Goal: Task Accomplishment & Management: Manage account settings

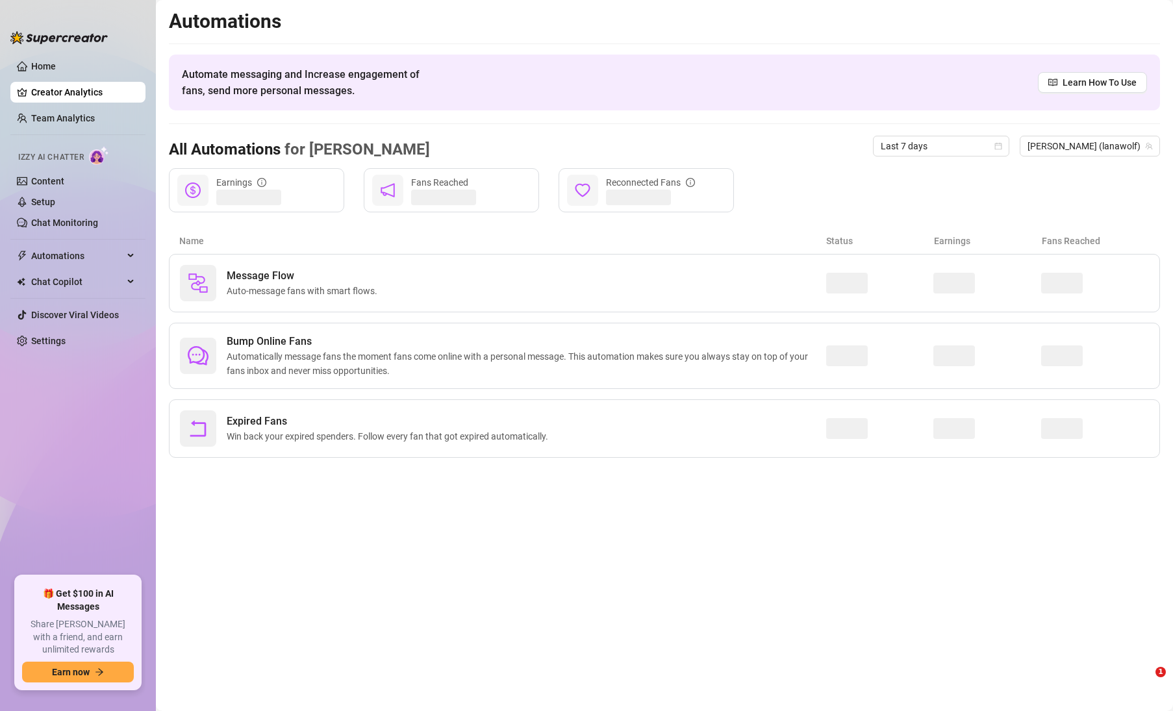
click at [51, 342] on link "Settings" at bounding box center [48, 341] width 34 height 10
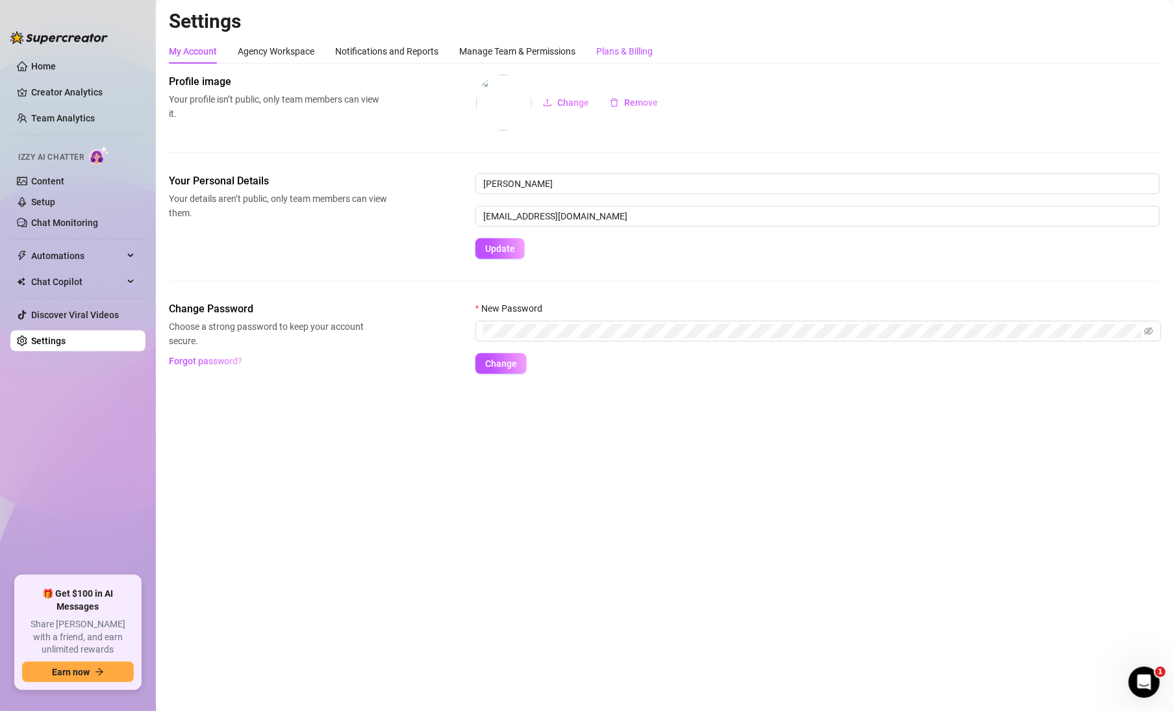
click at [636, 53] on div "Plans & Billing" at bounding box center [624, 51] width 56 height 14
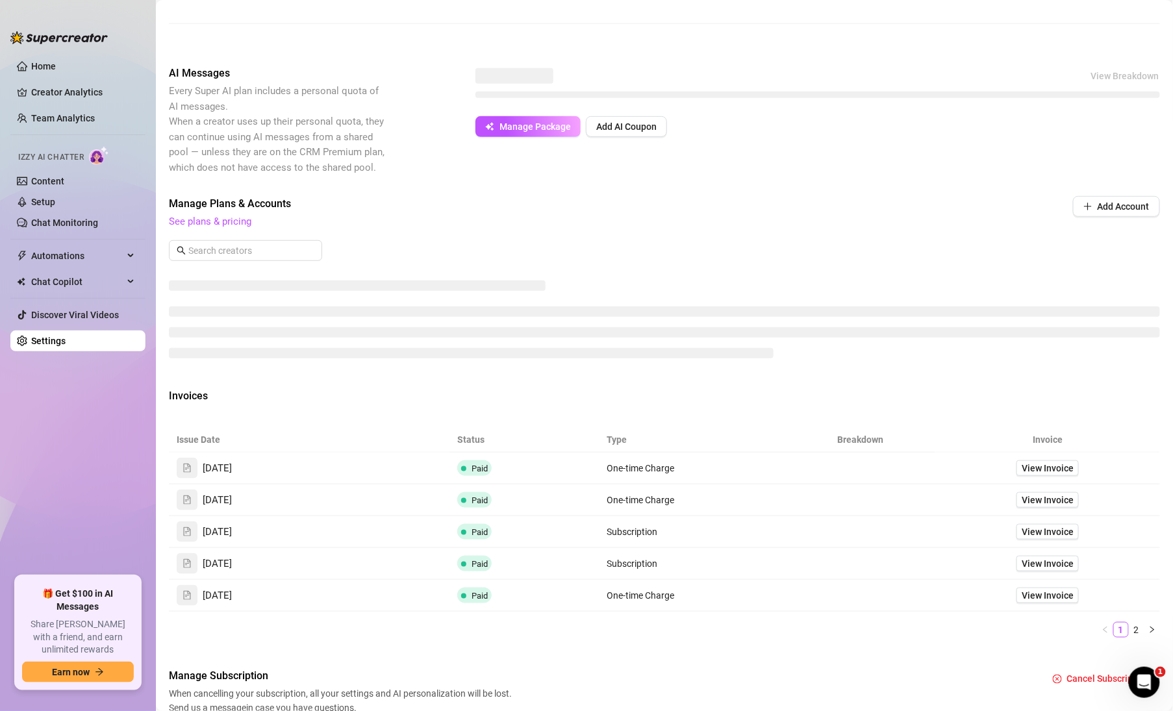
scroll to position [264, 0]
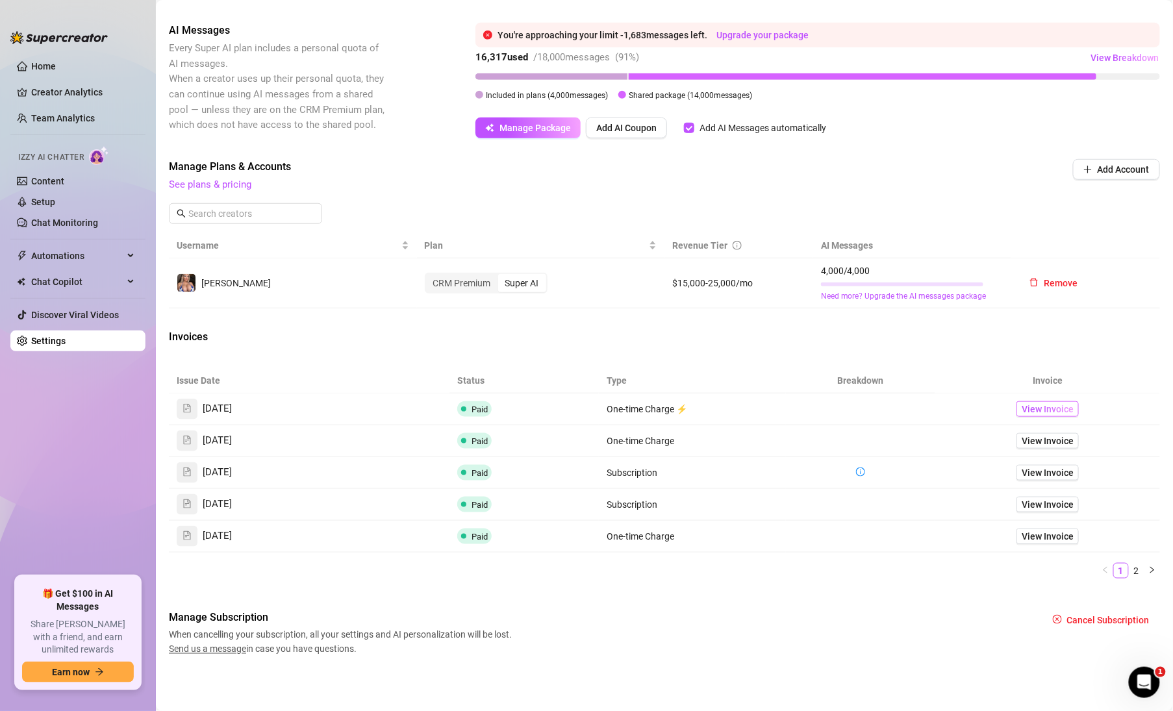
click at [1038, 413] on table "Issue Date Status Type Breakdown Invoice [DATE] Paid One-time Charge ⚡ View Inv…" at bounding box center [664, 460] width 991 height 184
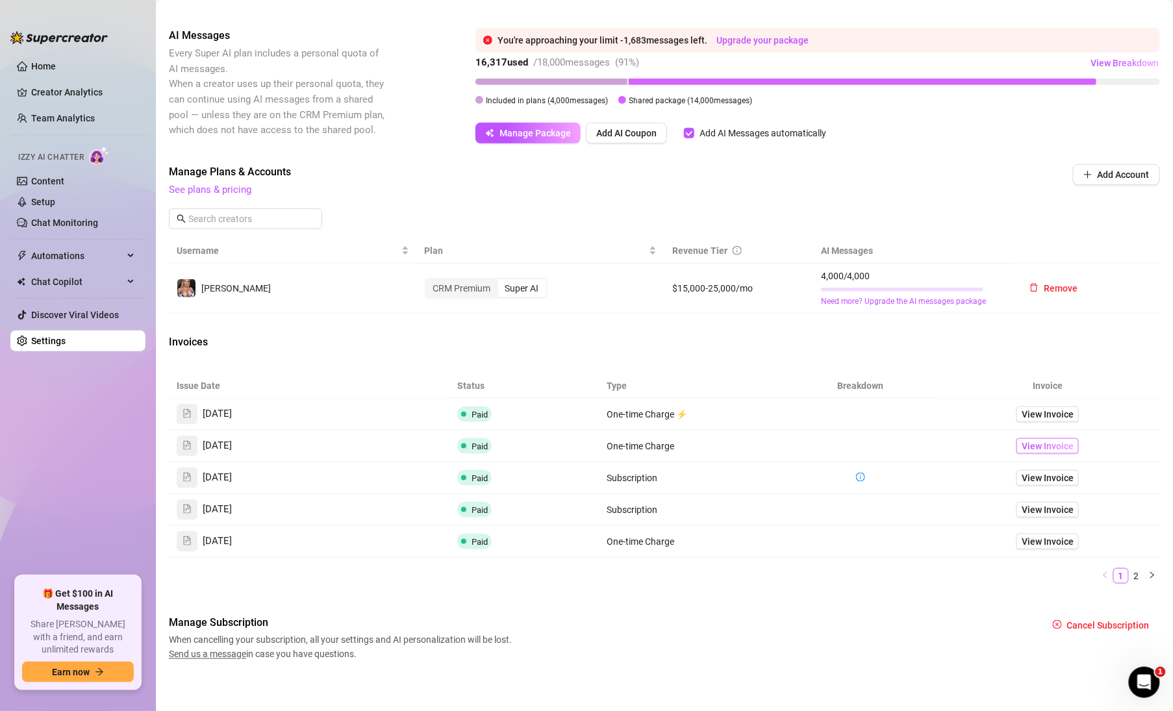
click at [1049, 442] on span "View Invoice" at bounding box center [1047, 446] width 52 height 14
click at [1032, 411] on span "View Invoice" at bounding box center [1047, 414] width 52 height 14
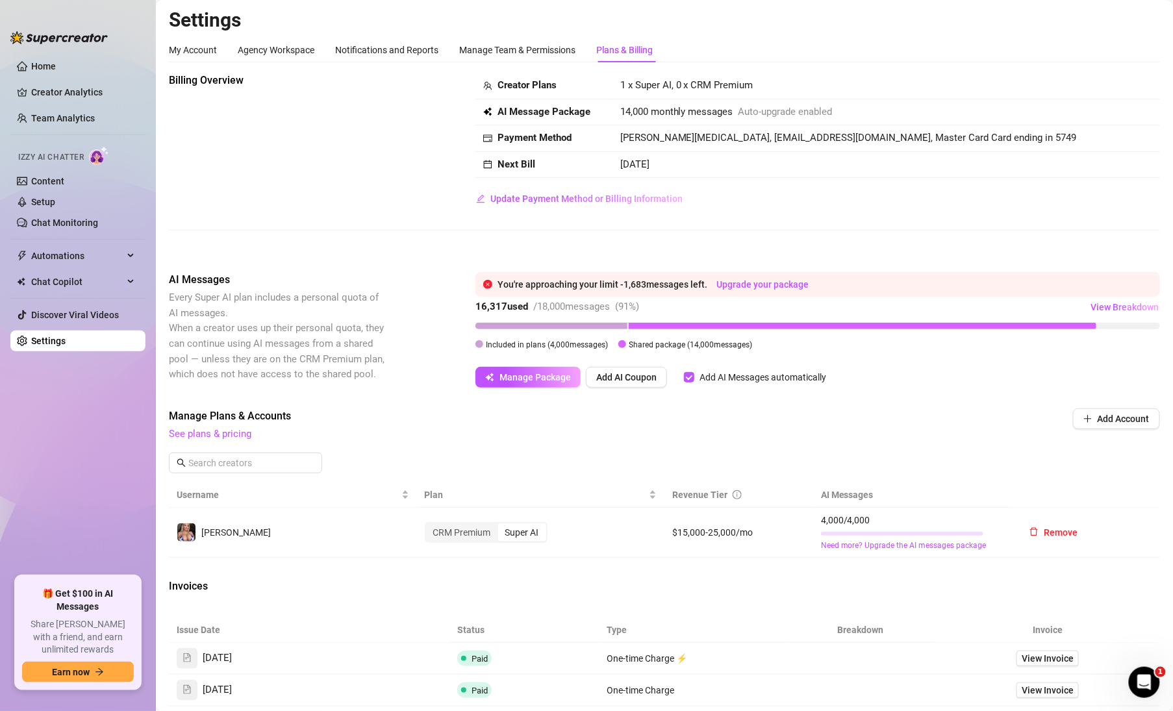
scroll to position [0, 0]
click at [47, 177] on link "Content" at bounding box center [47, 181] width 33 height 10
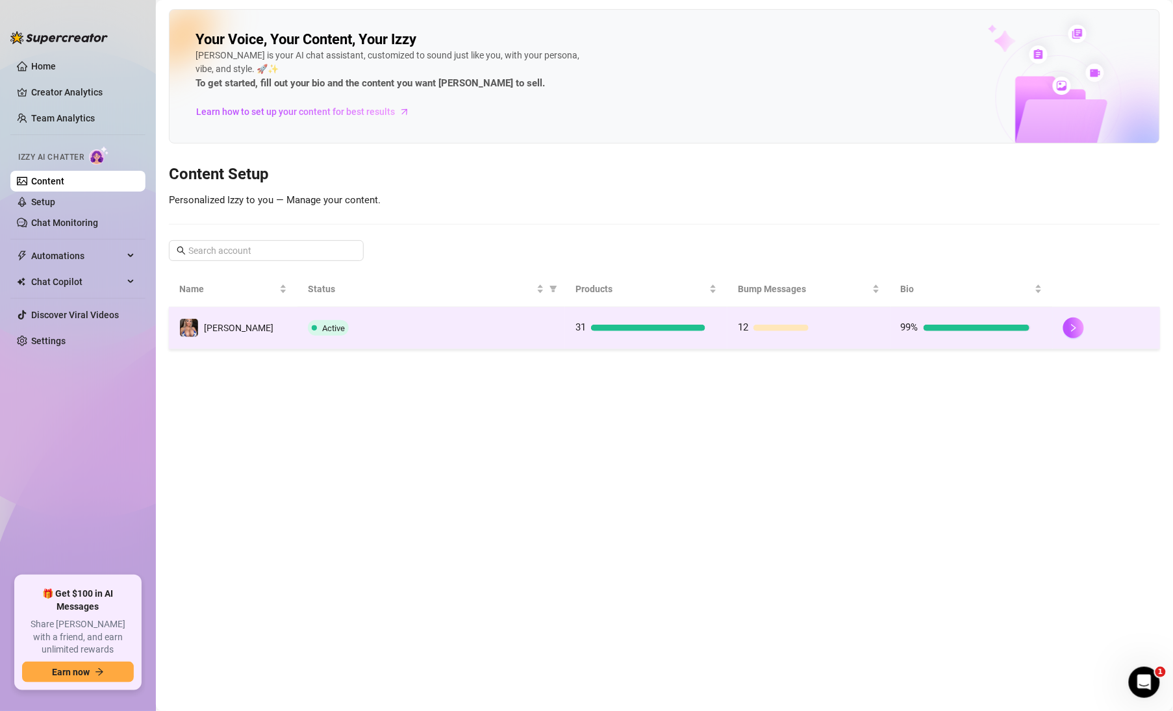
click at [655, 336] on td "31" at bounding box center [646, 328] width 162 height 42
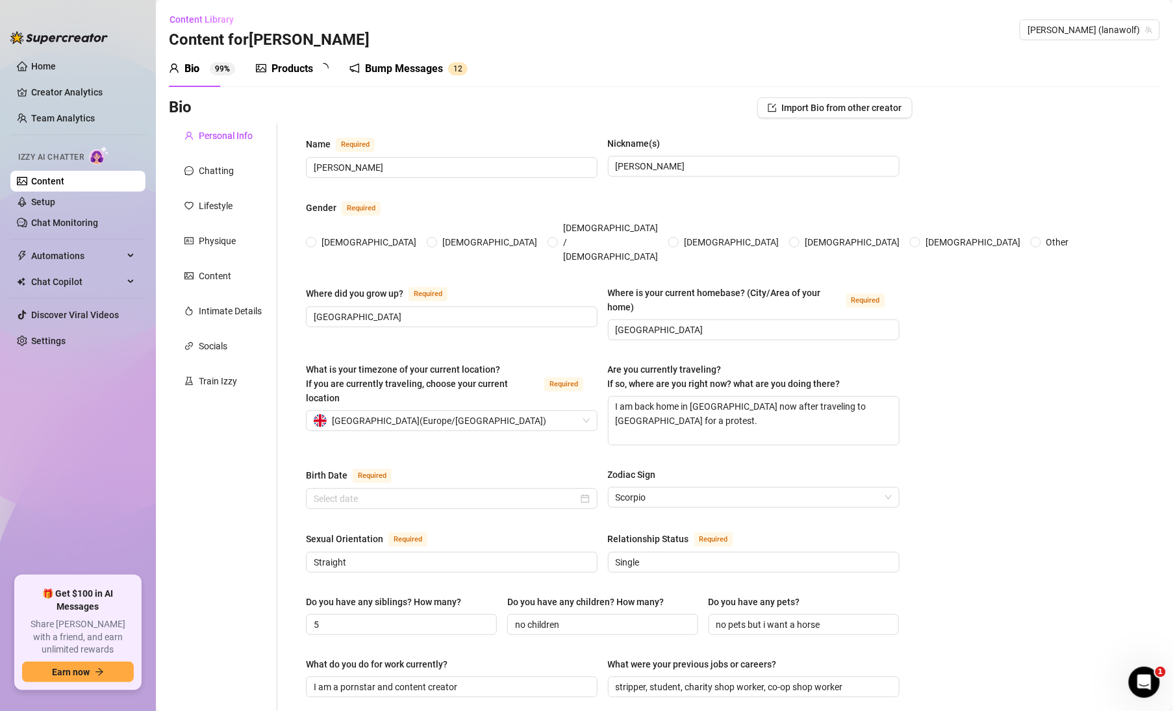
radio input "true"
type input "[DATE]"
click at [64, 92] on link "Creator Analytics" at bounding box center [83, 92] width 104 height 21
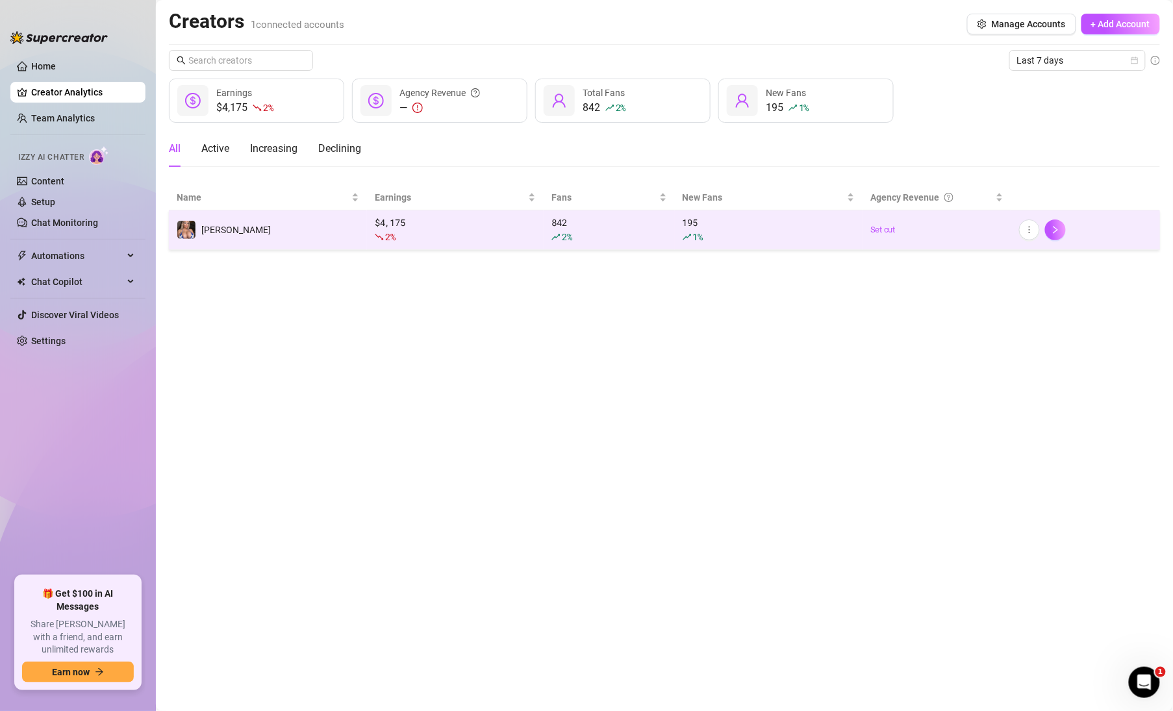
click at [683, 227] on div "195 1 %" at bounding box center [768, 230] width 172 height 29
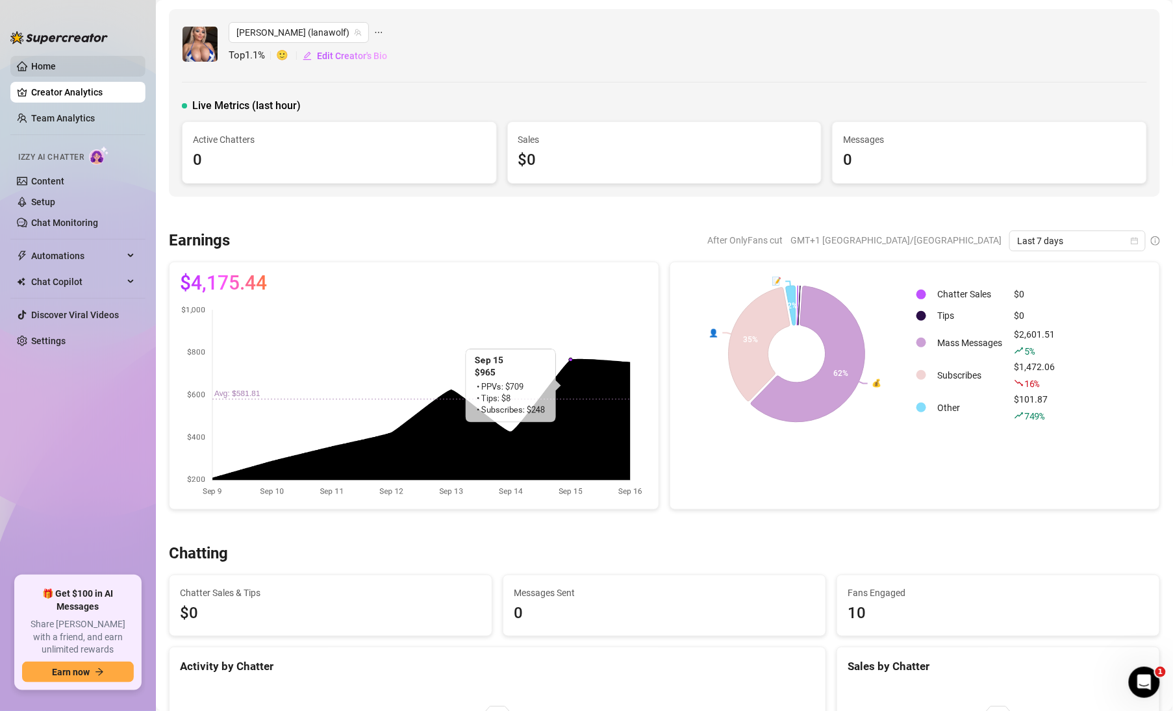
click at [40, 69] on link "Home" at bounding box center [43, 66] width 25 height 10
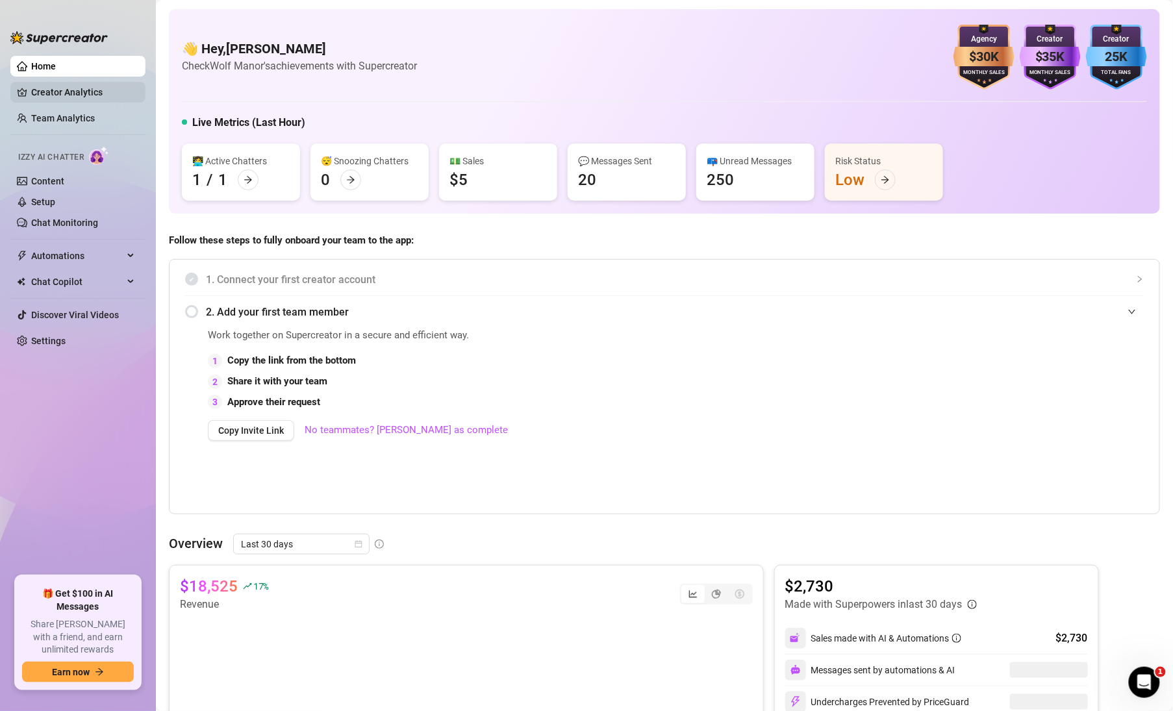
click at [63, 90] on link "Creator Analytics" at bounding box center [83, 92] width 104 height 21
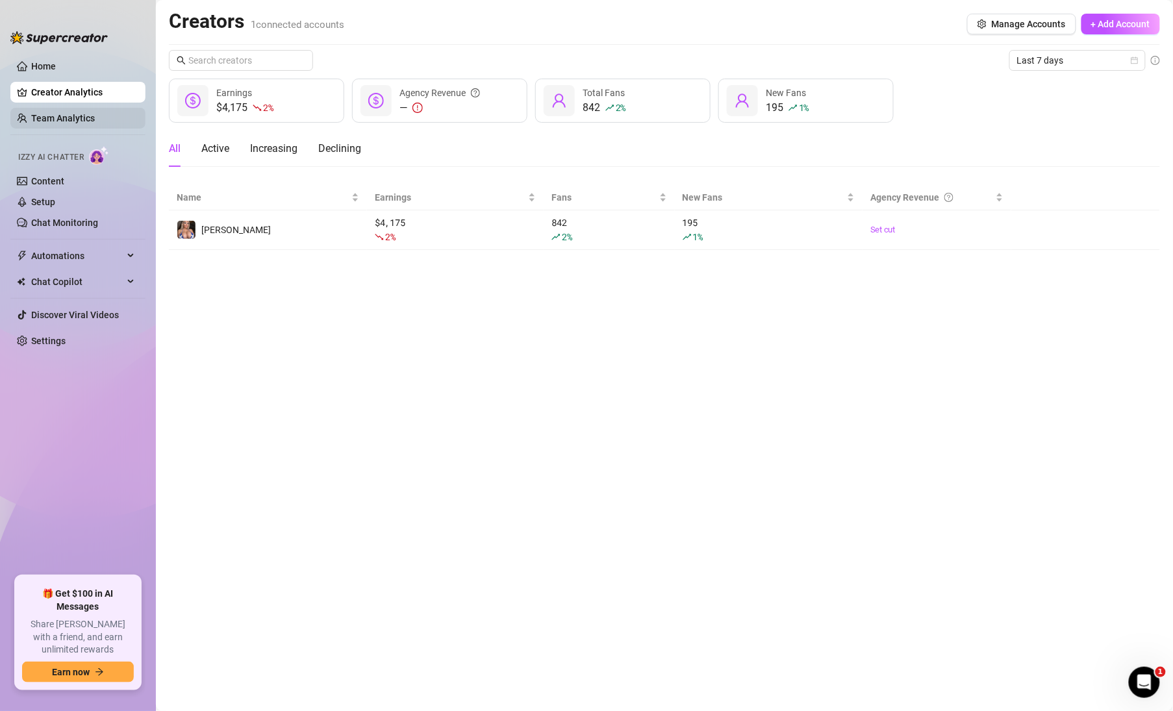
click at [59, 119] on link "Team Analytics" at bounding box center [63, 118] width 64 height 10
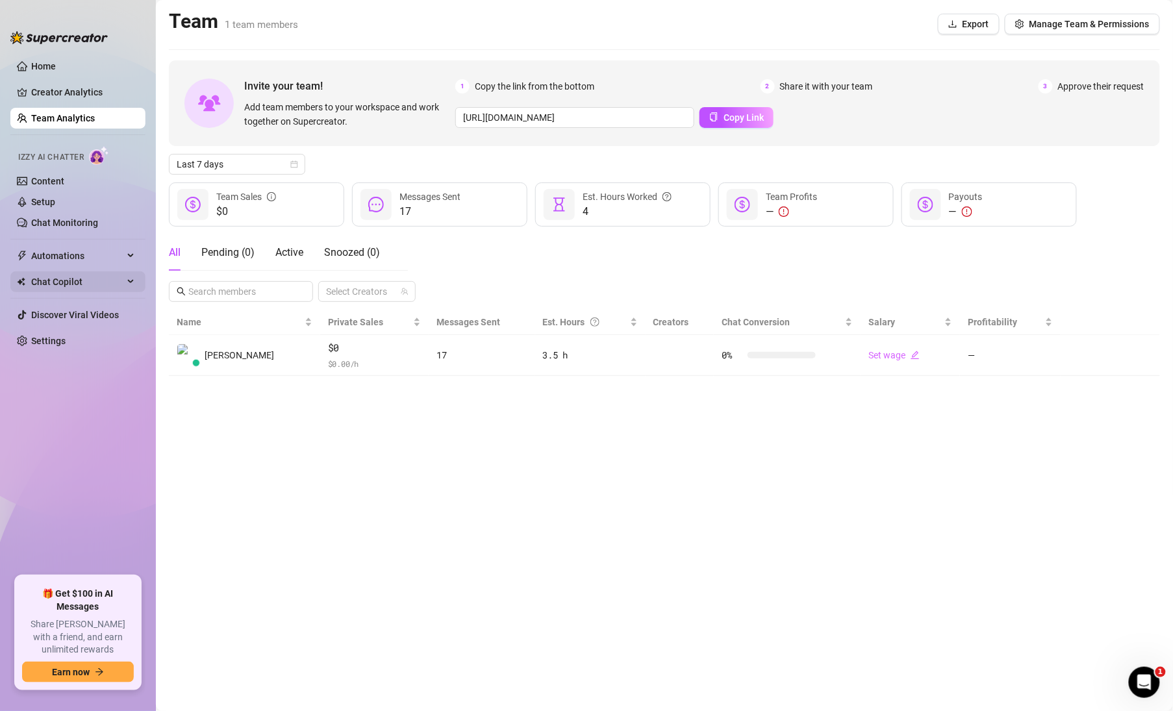
click at [55, 281] on span "Chat Copilot" at bounding box center [77, 281] width 92 height 21
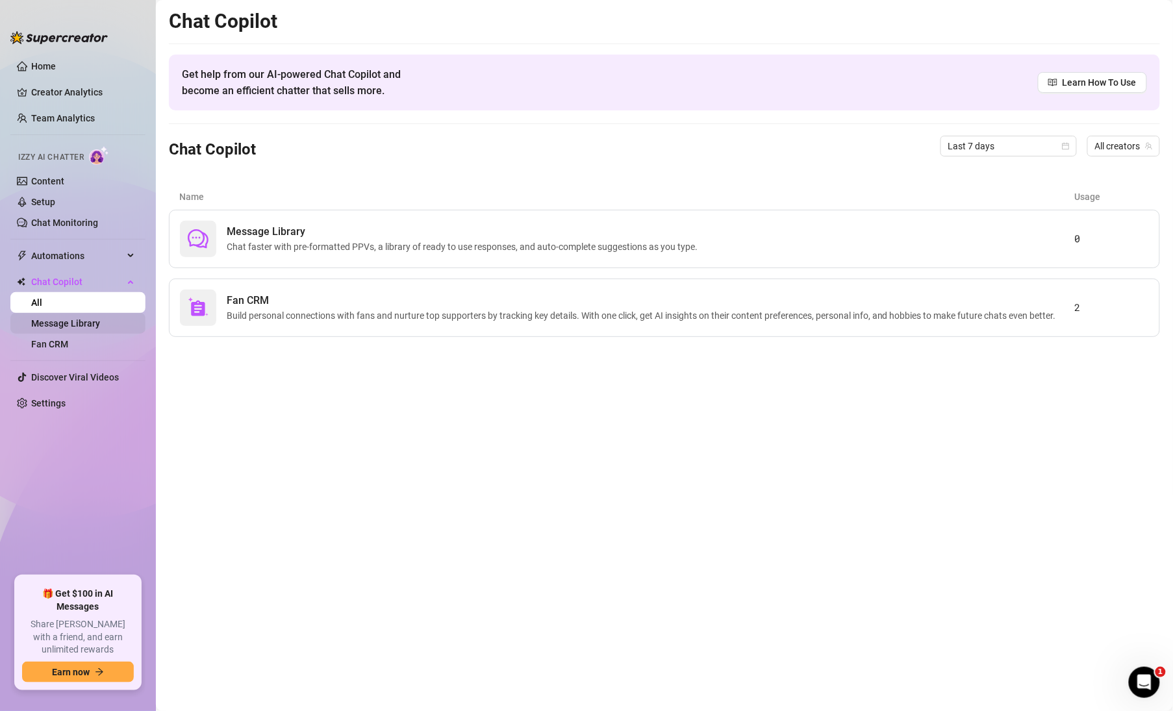
click at [87, 323] on link "Message Library" at bounding box center [65, 323] width 69 height 10
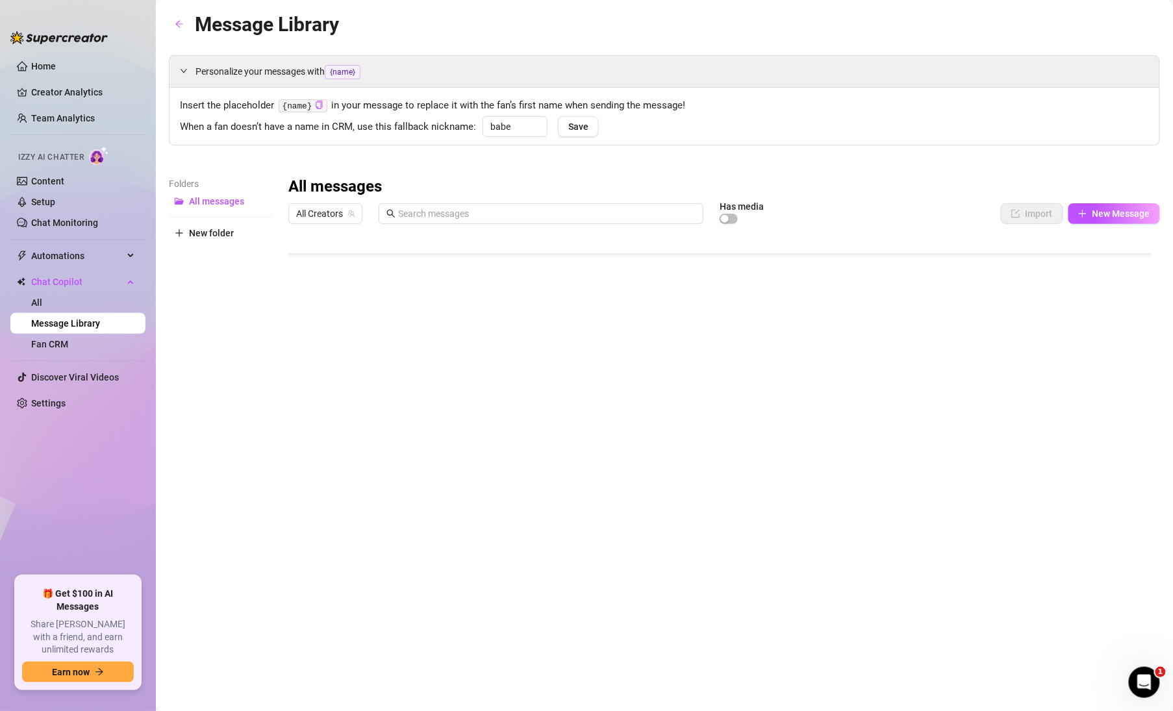
scroll to position [162, 0]
click at [303, 284] on div at bounding box center [724, 375] width 872 height 290
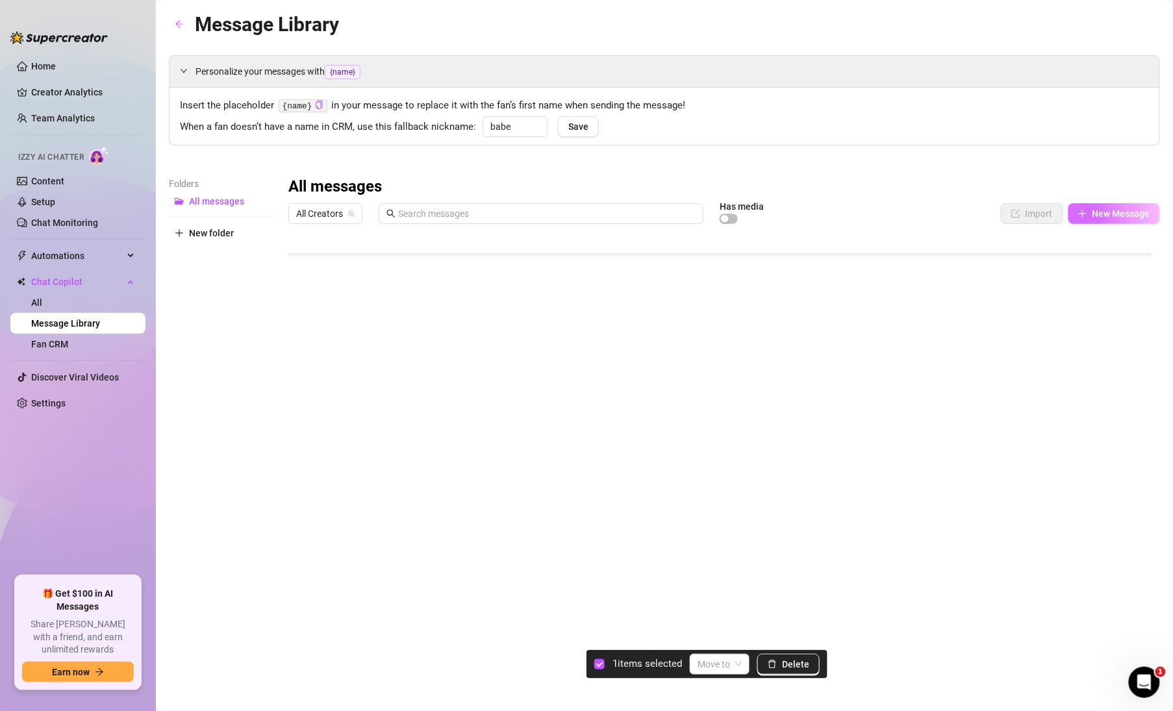
click at [1120, 216] on span "New Message" at bounding box center [1121, 213] width 58 height 10
type textarea "Type your message here..."
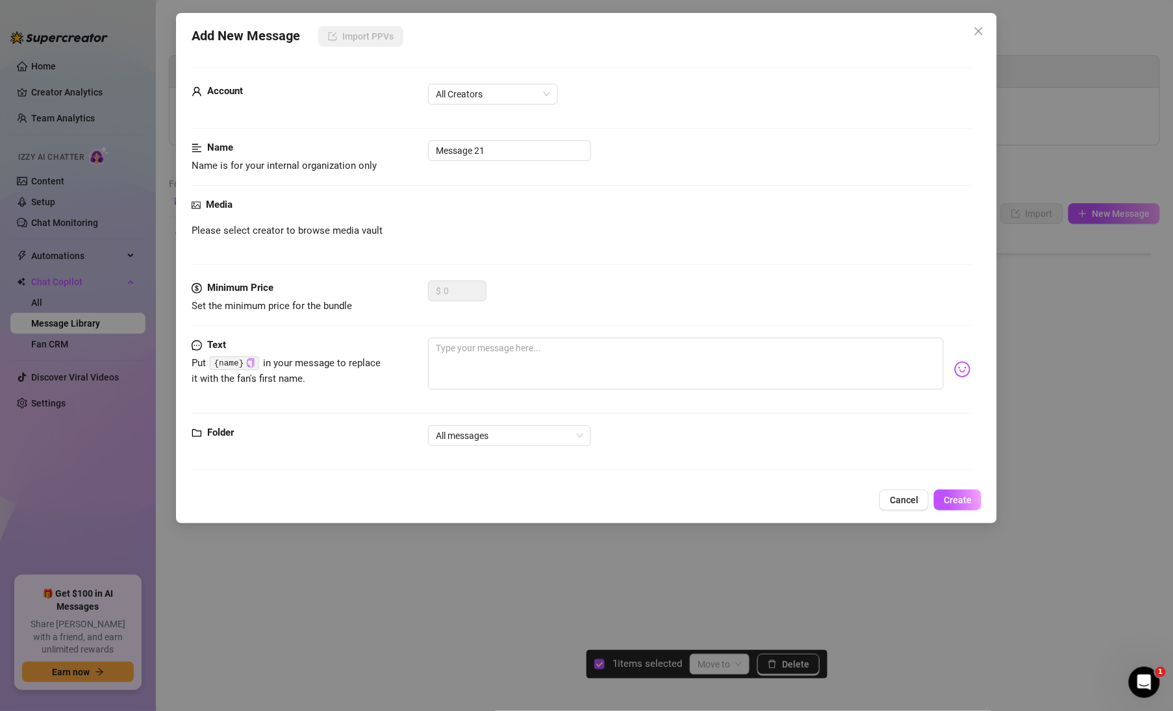
click at [978, 32] on icon "close" at bounding box center [978, 31] width 10 height 10
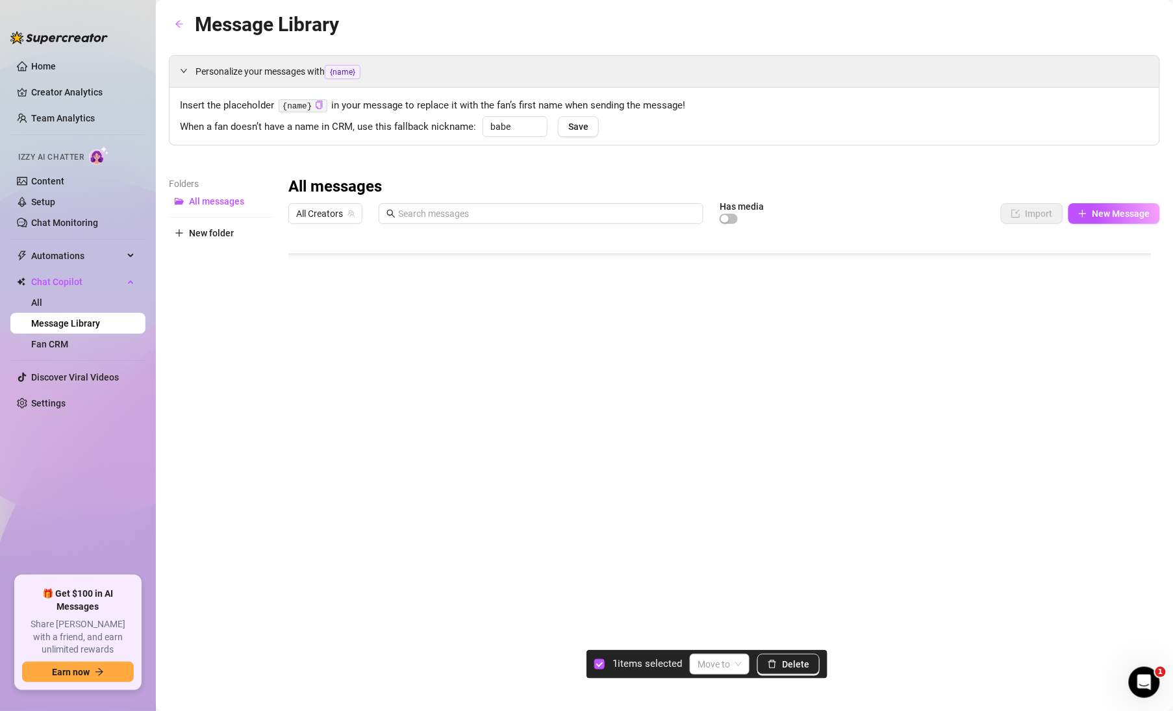
scroll to position [0, 0]
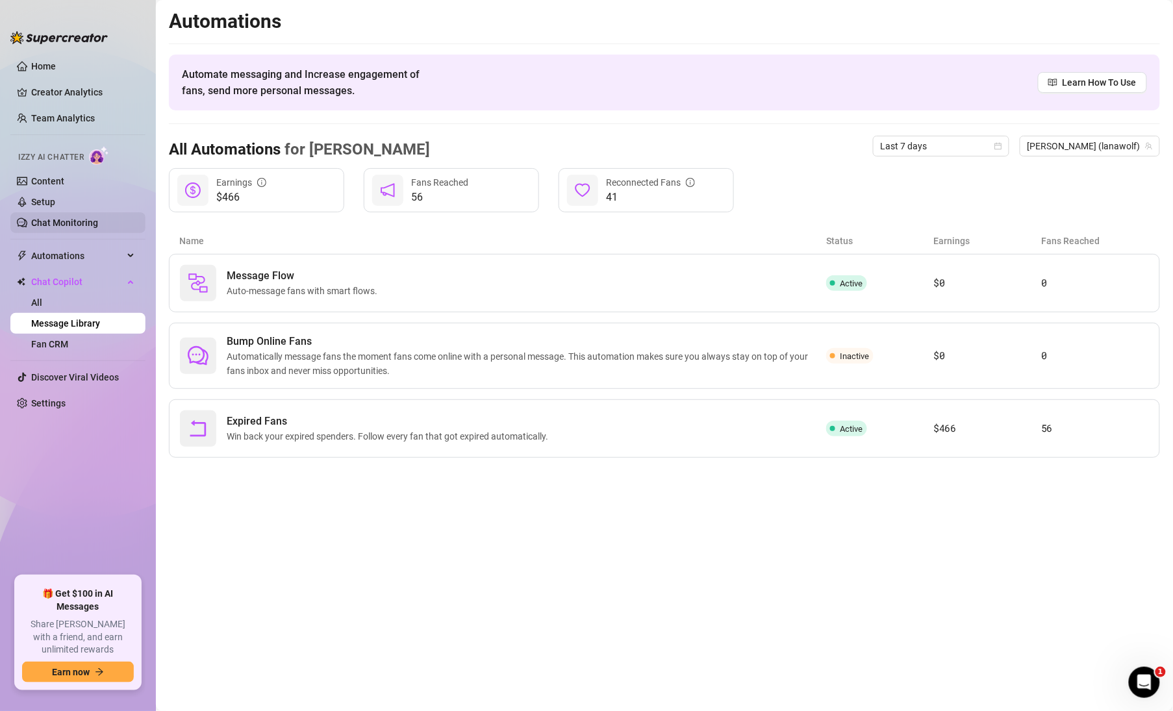
click at [52, 225] on link "Chat Monitoring" at bounding box center [64, 223] width 67 height 10
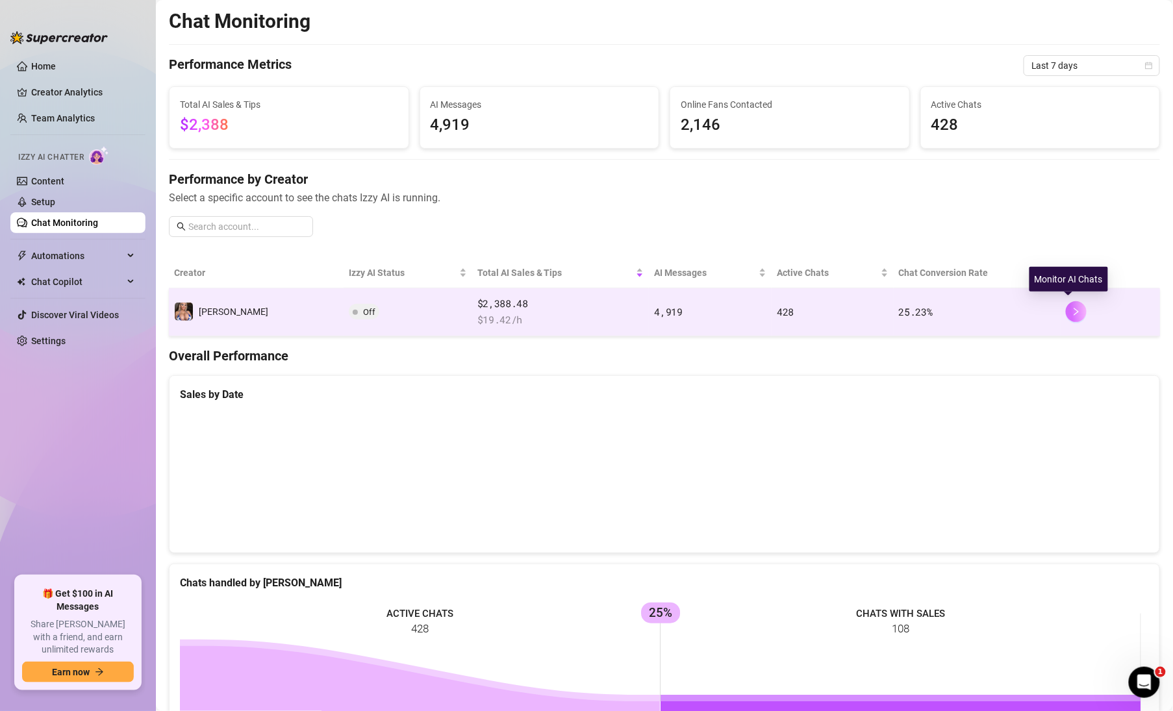
click at [1071, 310] on icon "right" at bounding box center [1075, 311] width 9 height 9
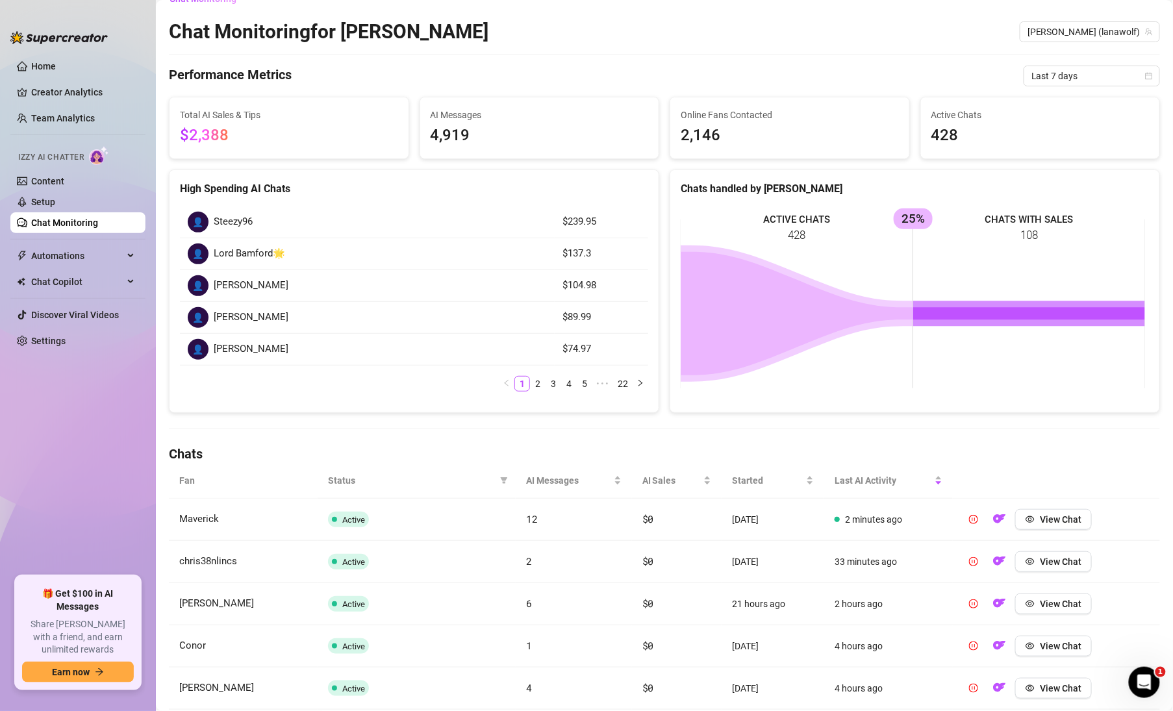
scroll to position [54, 0]
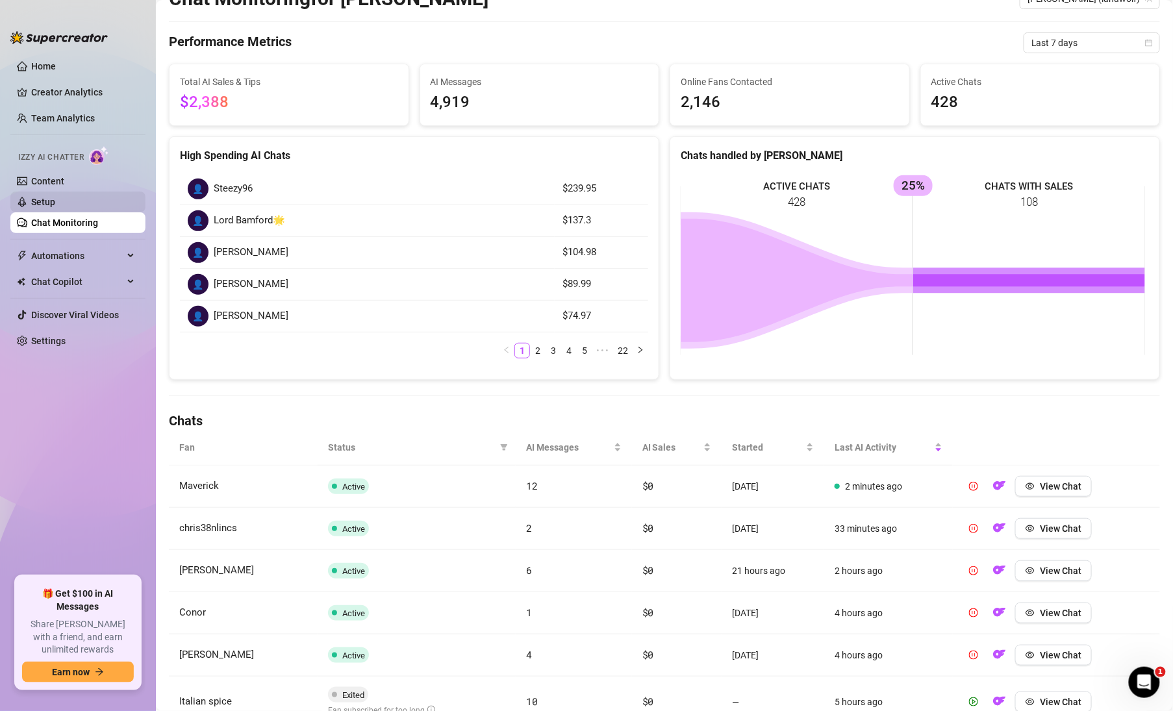
click at [50, 202] on link "Setup" at bounding box center [43, 202] width 24 height 10
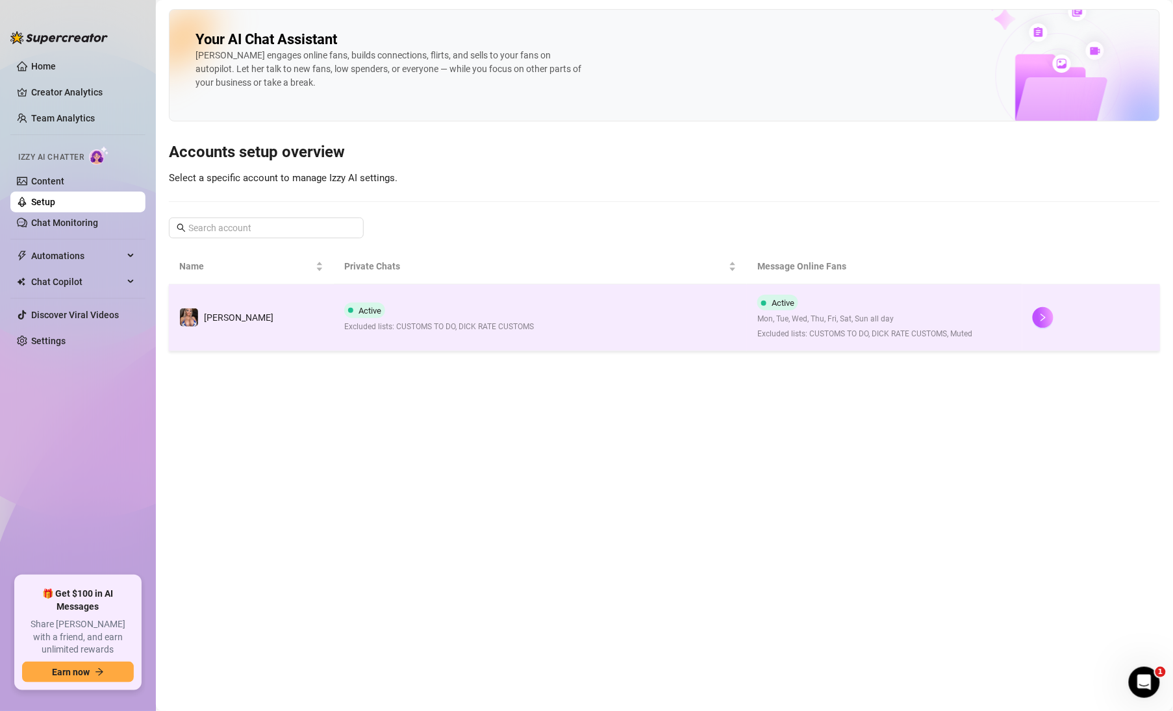
click at [640, 311] on td "Active Excluded lists: CUSTOMS TO DO, DICK RATE CUSTOMS" at bounding box center [540, 317] width 413 height 67
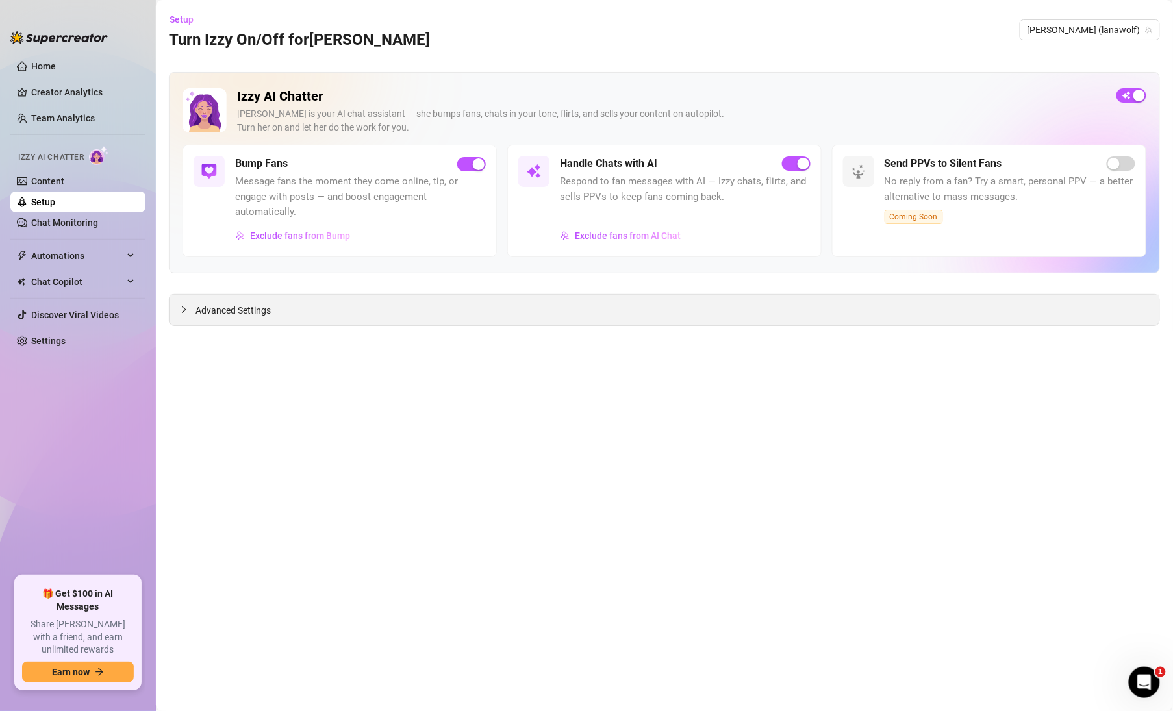
click at [193, 306] on div at bounding box center [188, 310] width 16 height 14
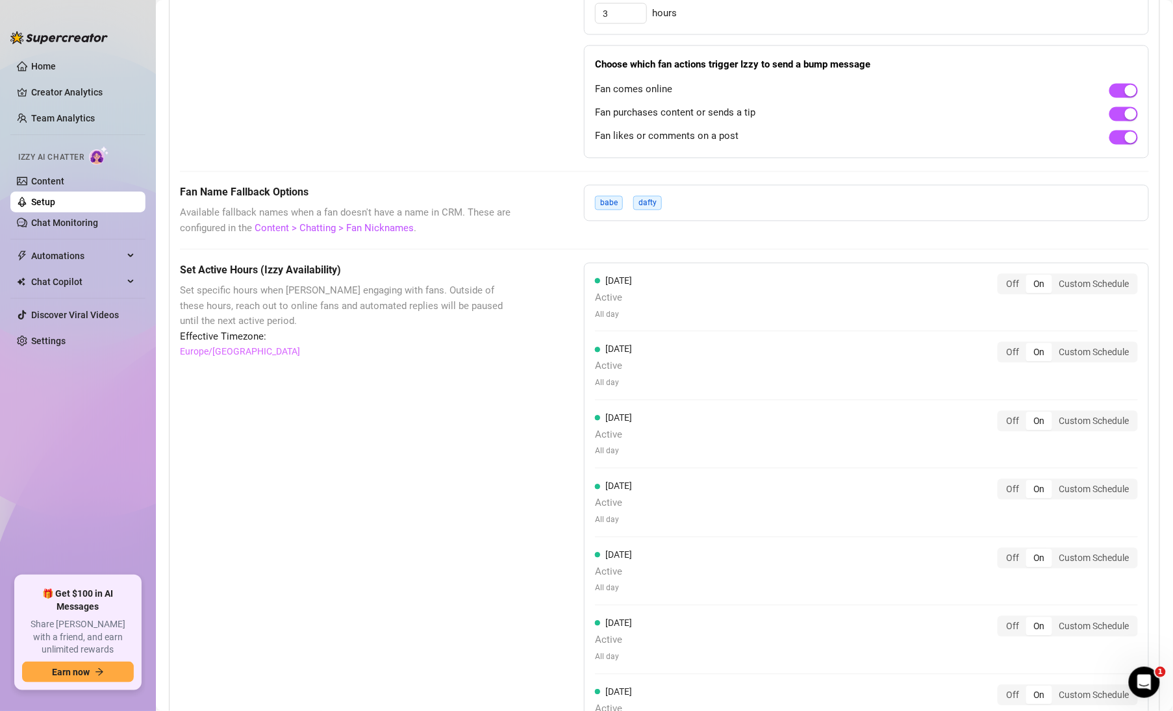
scroll to position [1032, 0]
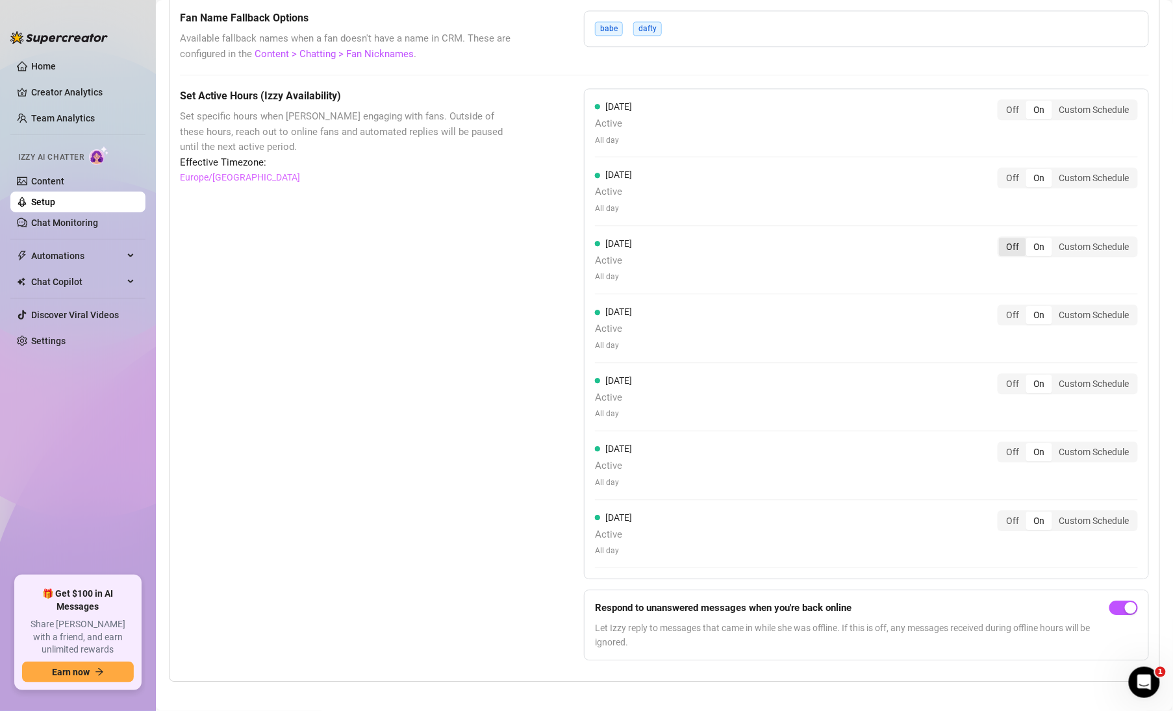
click at [1008, 242] on div "Off" at bounding box center [1012, 247] width 27 height 18
click at [1002, 240] on input "Off" at bounding box center [1002, 240] width 0 height 0
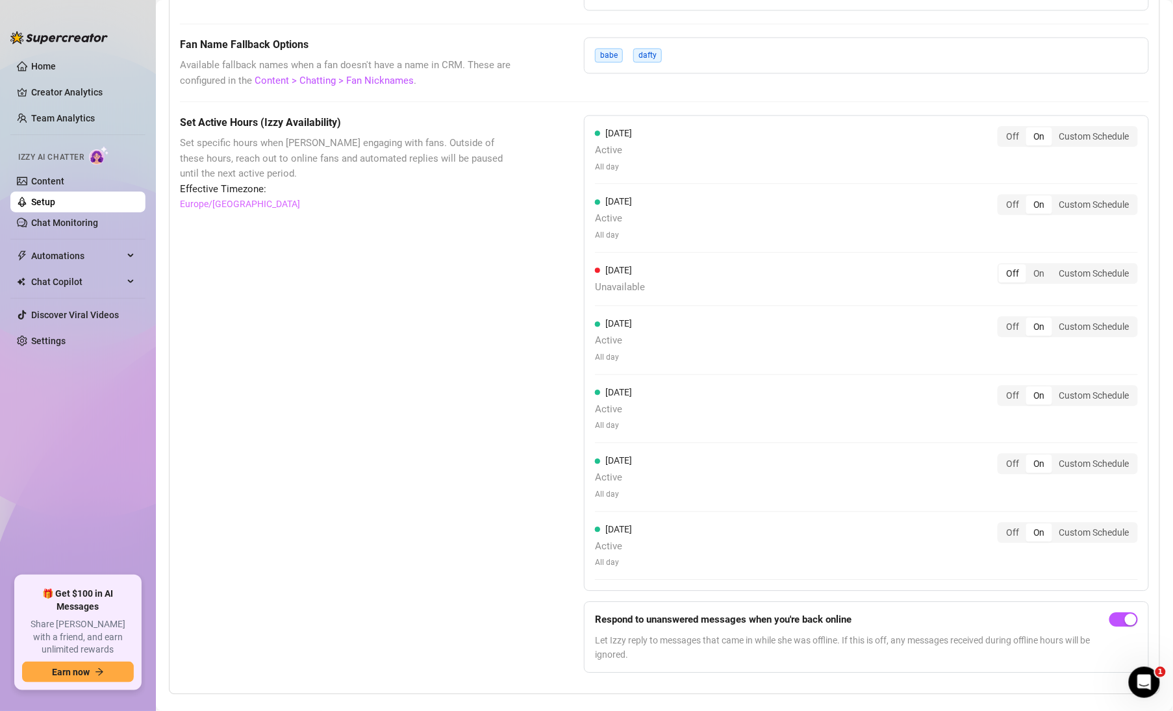
scroll to position [1017, 0]
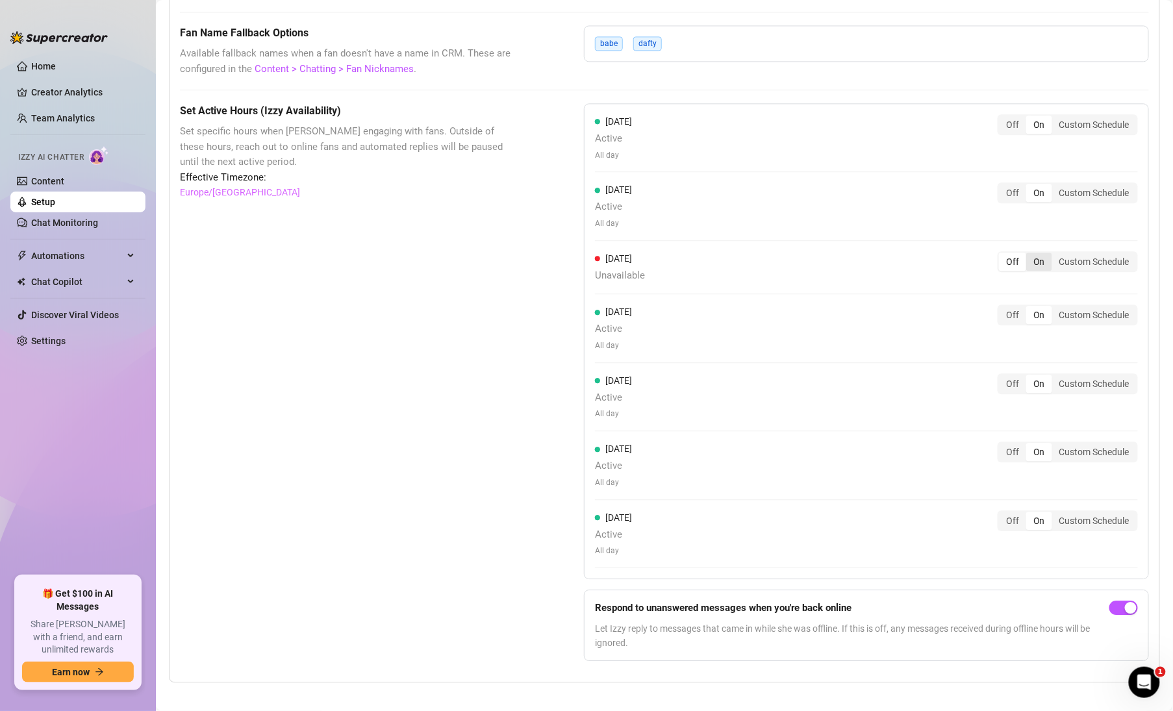
click at [1031, 255] on div "On" at bounding box center [1039, 262] width 26 height 18
click at [1029, 255] on input "On" at bounding box center [1029, 255] width 0 height 0
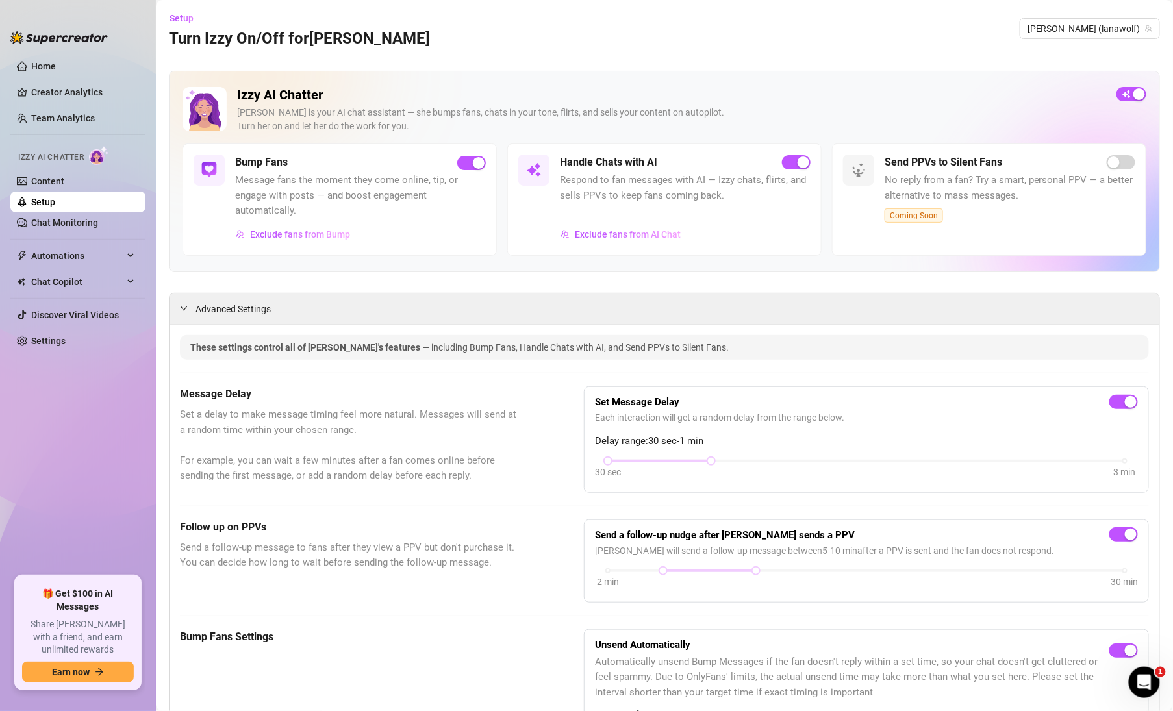
scroll to position [0, 0]
click at [54, 182] on link "Content" at bounding box center [47, 181] width 33 height 10
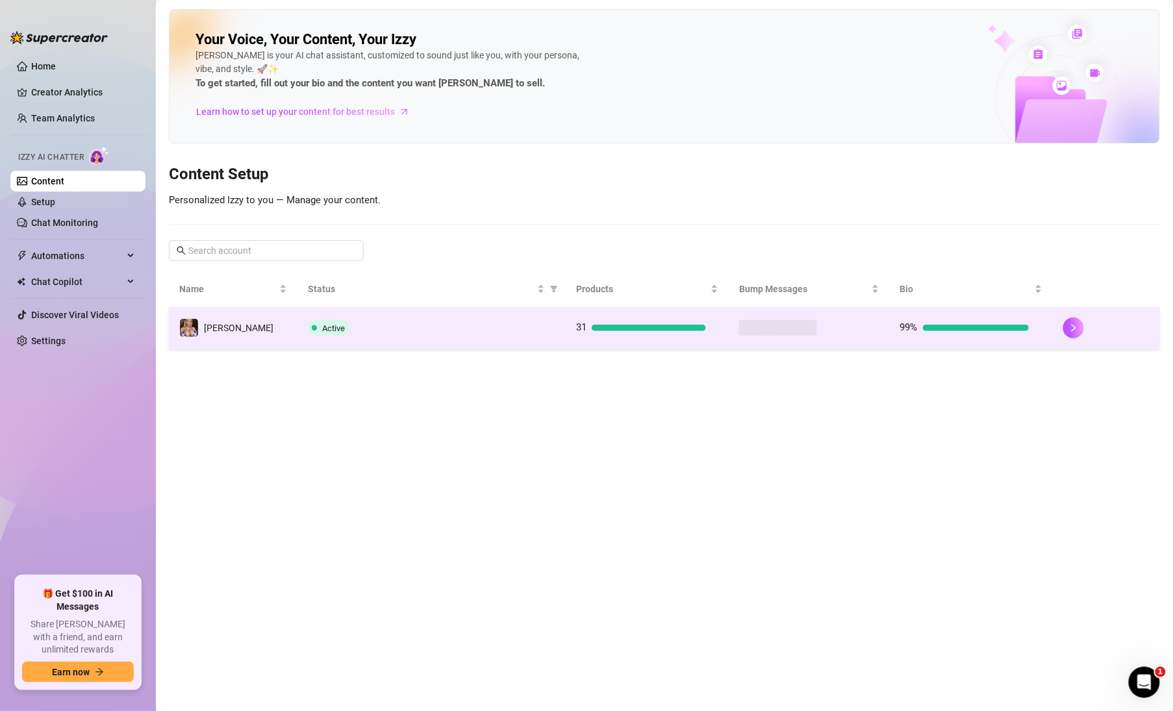
click at [775, 330] on span at bounding box center [778, 328] width 78 height 16
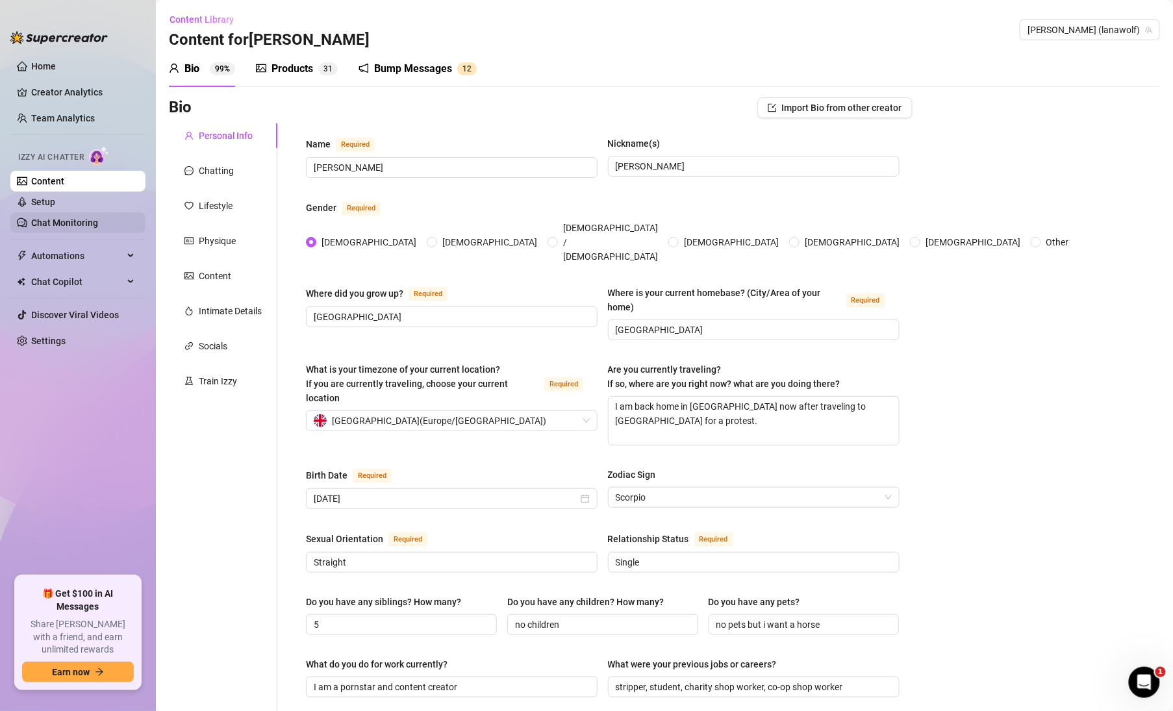
click at [64, 224] on link "Chat Monitoring" at bounding box center [64, 223] width 67 height 10
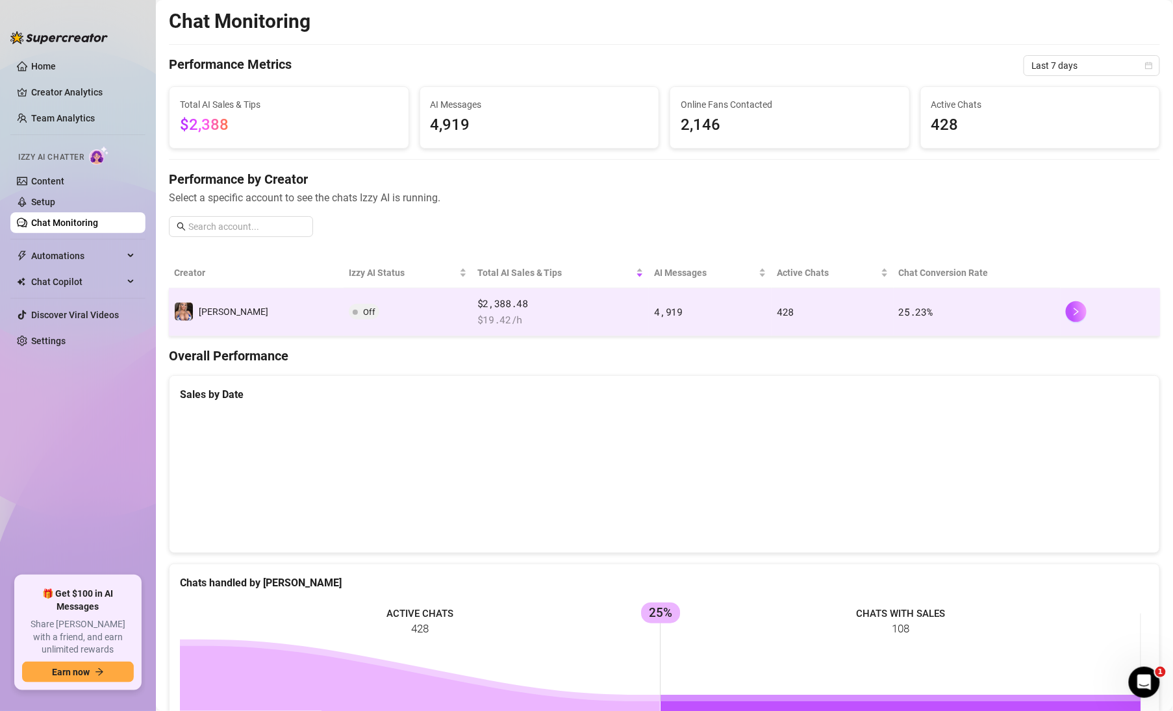
click at [363, 310] on span "Off" at bounding box center [369, 312] width 12 height 10
click at [1071, 310] on icon "right" at bounding box center [1075, 311] width 9 height 9
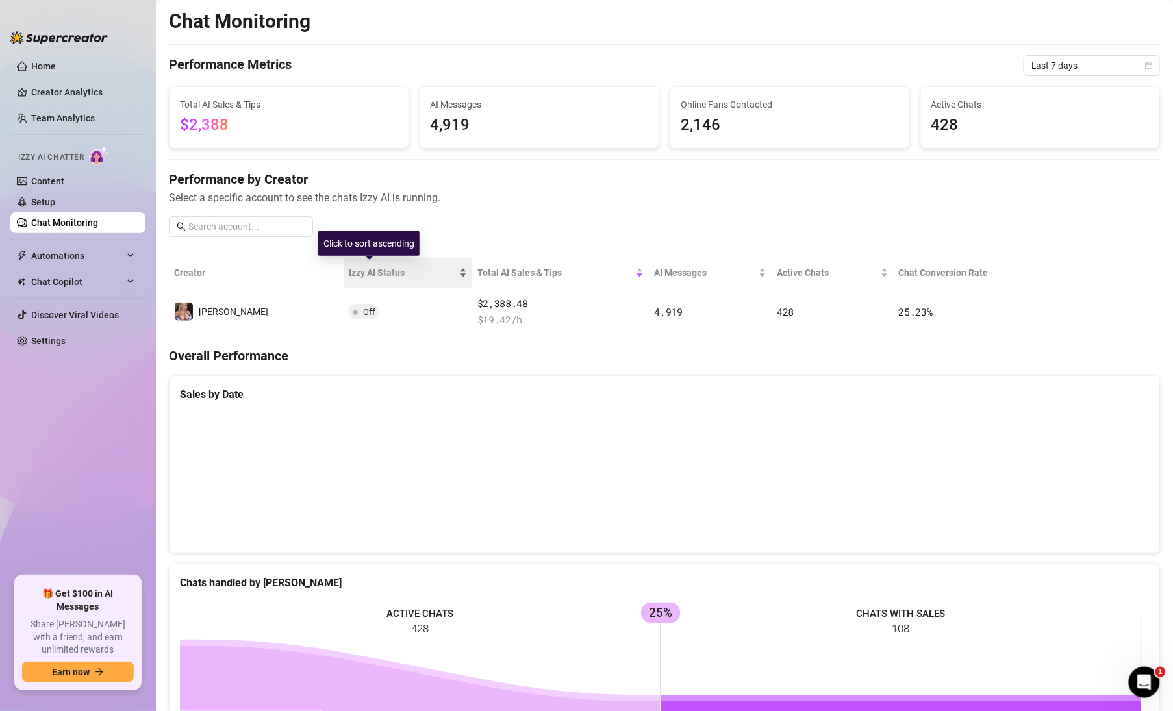
click at [355, 266] on span "Izzy AI Status" at bounding box center [402, 273] width 107 height 14
click at [355, 267] on span "Izzy AI Status" at bounding box center [402, 273] width 107 height 14
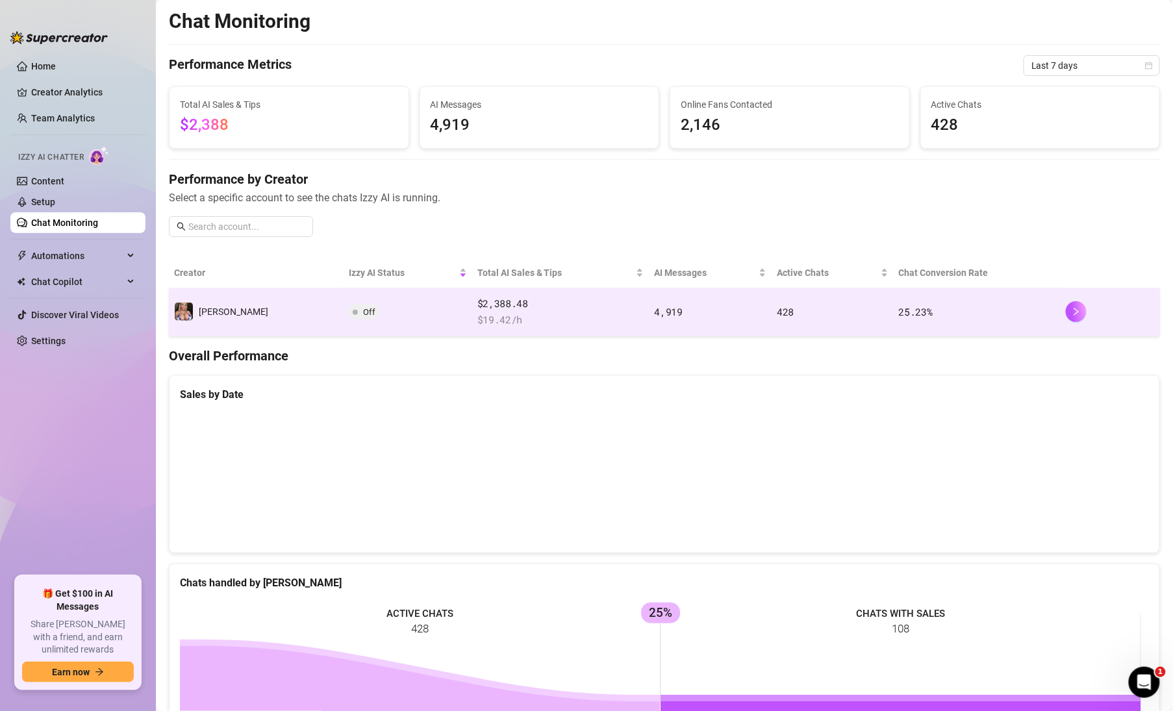
click at [910, 291] on td "25.23 %" at bounding box center [977, 312] width 168 height 48
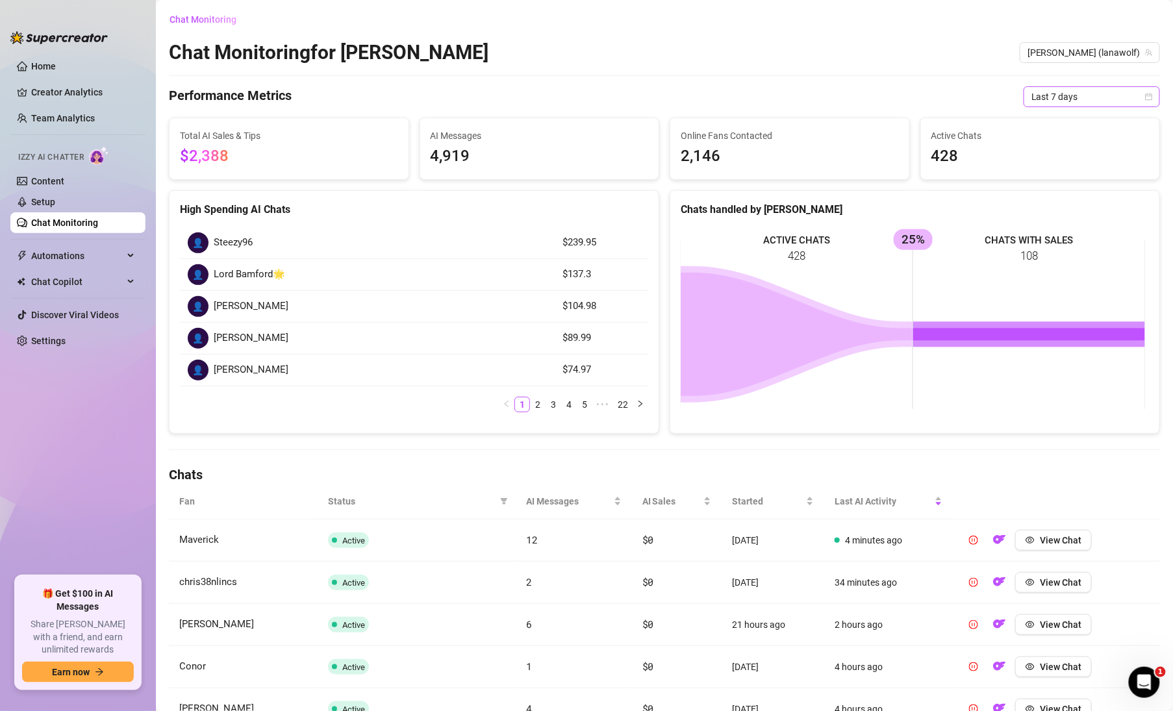
click at [1071, 99] on span "Last 7 days" at bounding box center [1091, 96] width 121 height 19
click at [1064, 163] on div "Last 30 days" at bounding box center [1083, 164] width 116 height 14
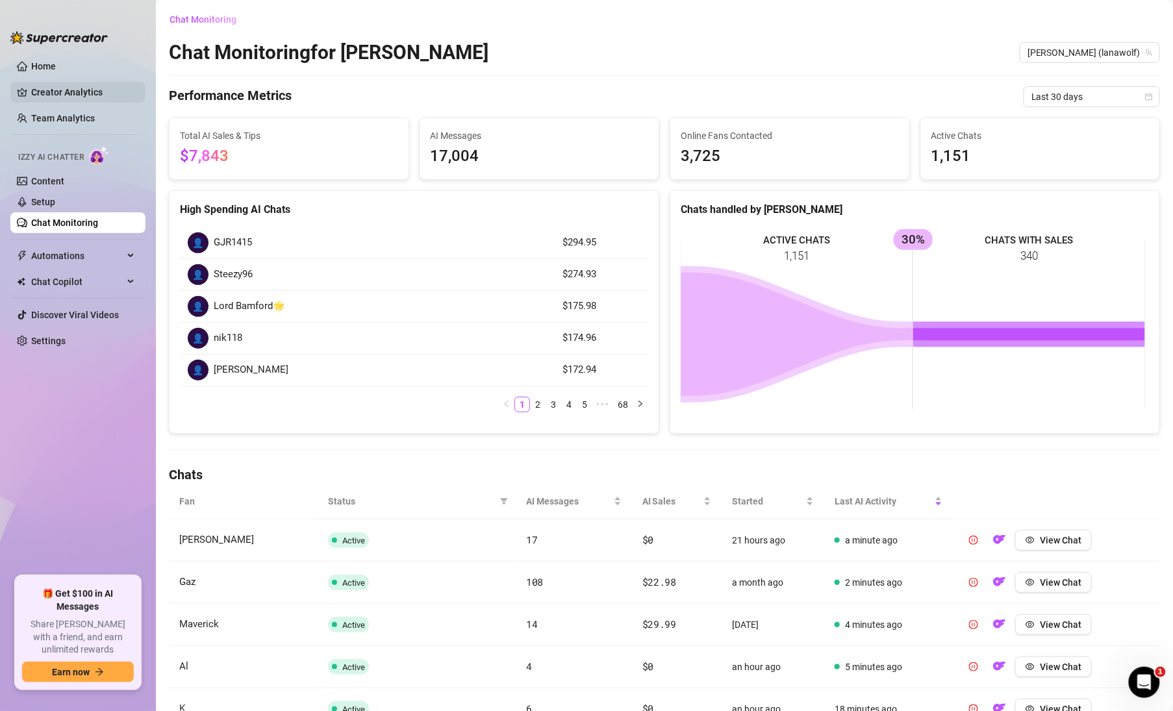
click at [67, 90] on link "Creator Analytics" at bounding box center [83, 92] width 104 height 21
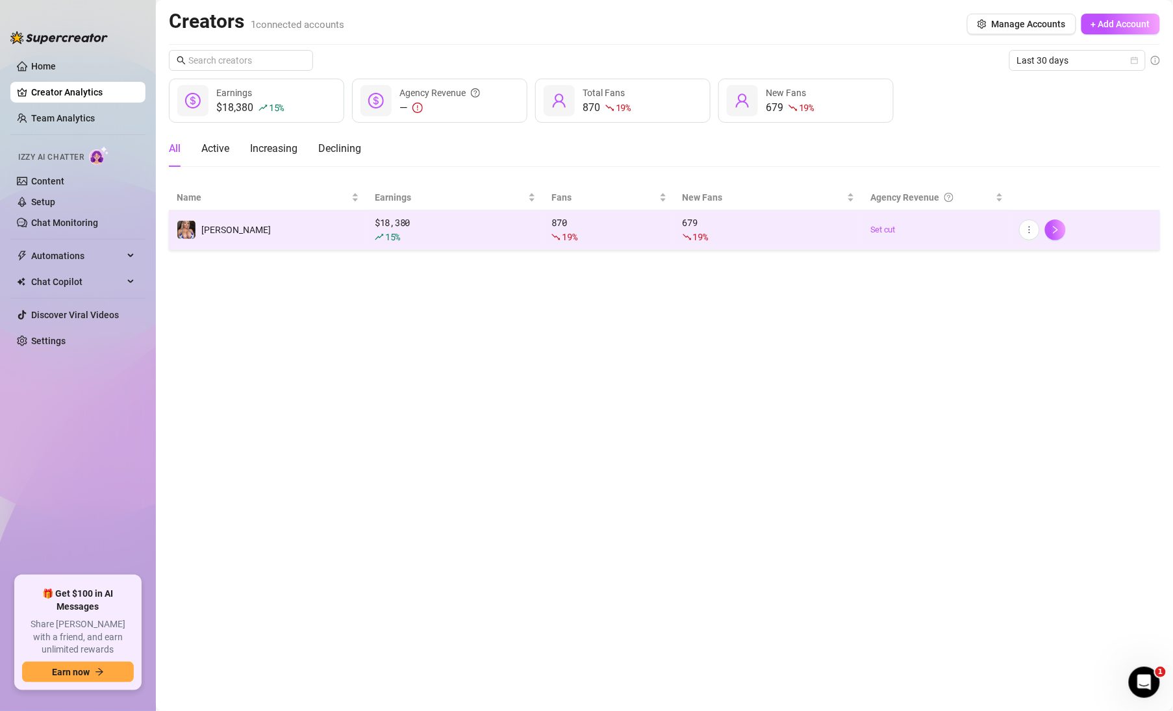
click at [424, 233] on div "15 %" at bounding box center [455, 237] width 161 height 14
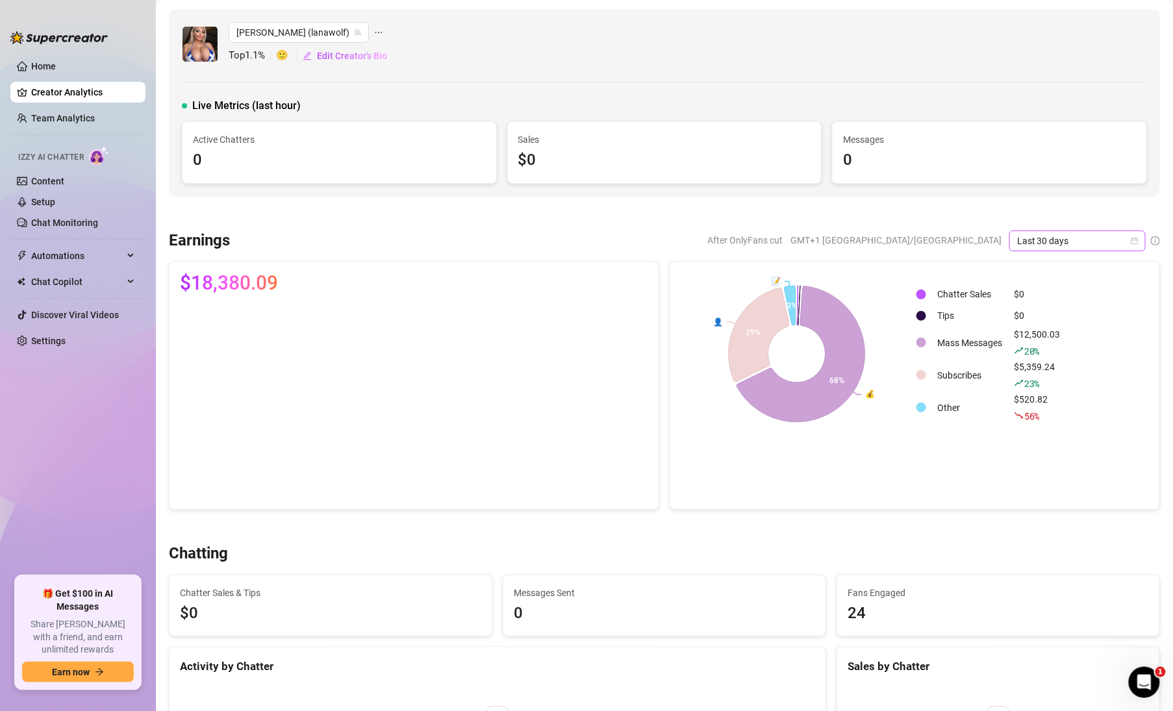
click at [1056, 239] on span "Last 30 days" at bounding box center [1077, 240] width 121 height 19
click at [1049, 328] on div "Last 90 days" at bounding box center [1069, 328] width 116 height 14
